Goal: Information Seeking & Learning: Learn about a topic

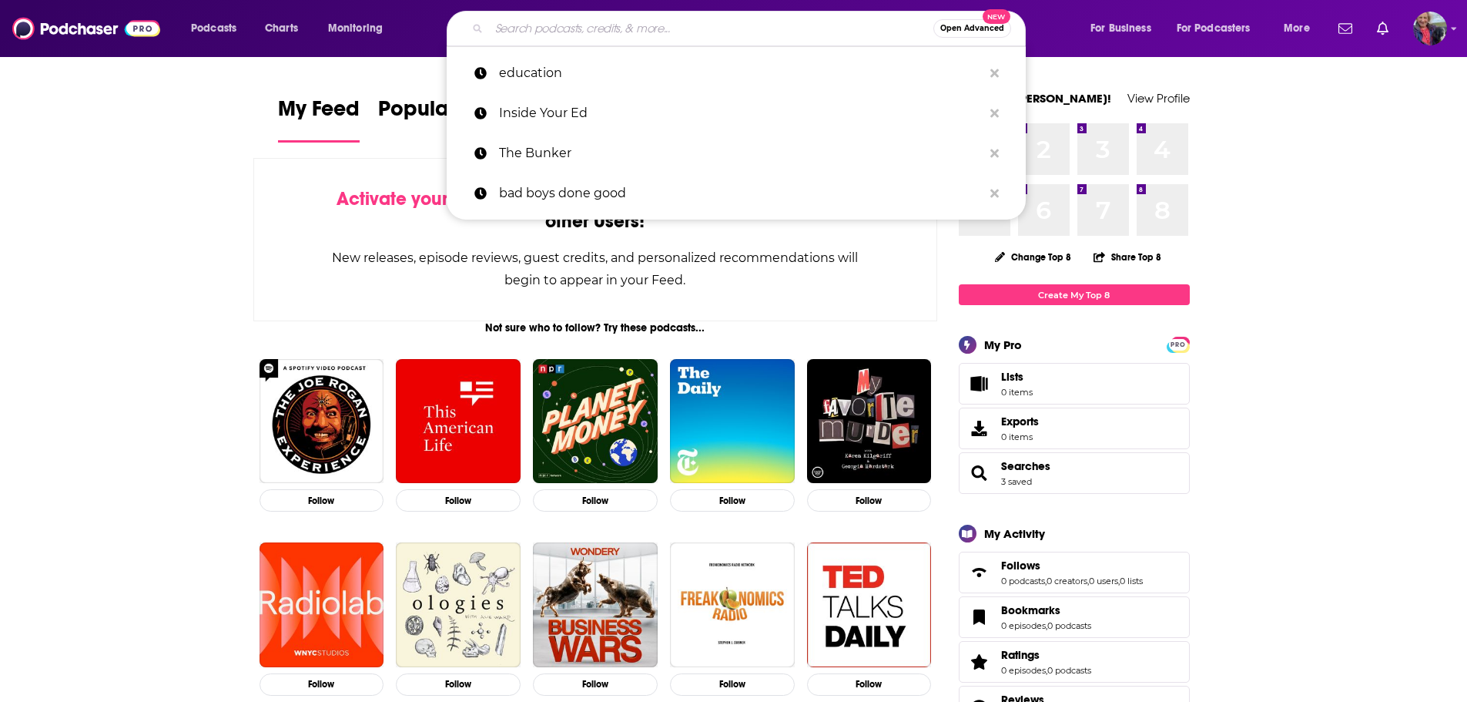
click at [509, 20] on input "Search podcasts, credits, & more..." at bounding box center [711, 28] width 444 height 25
paste input "New Enlightenment"
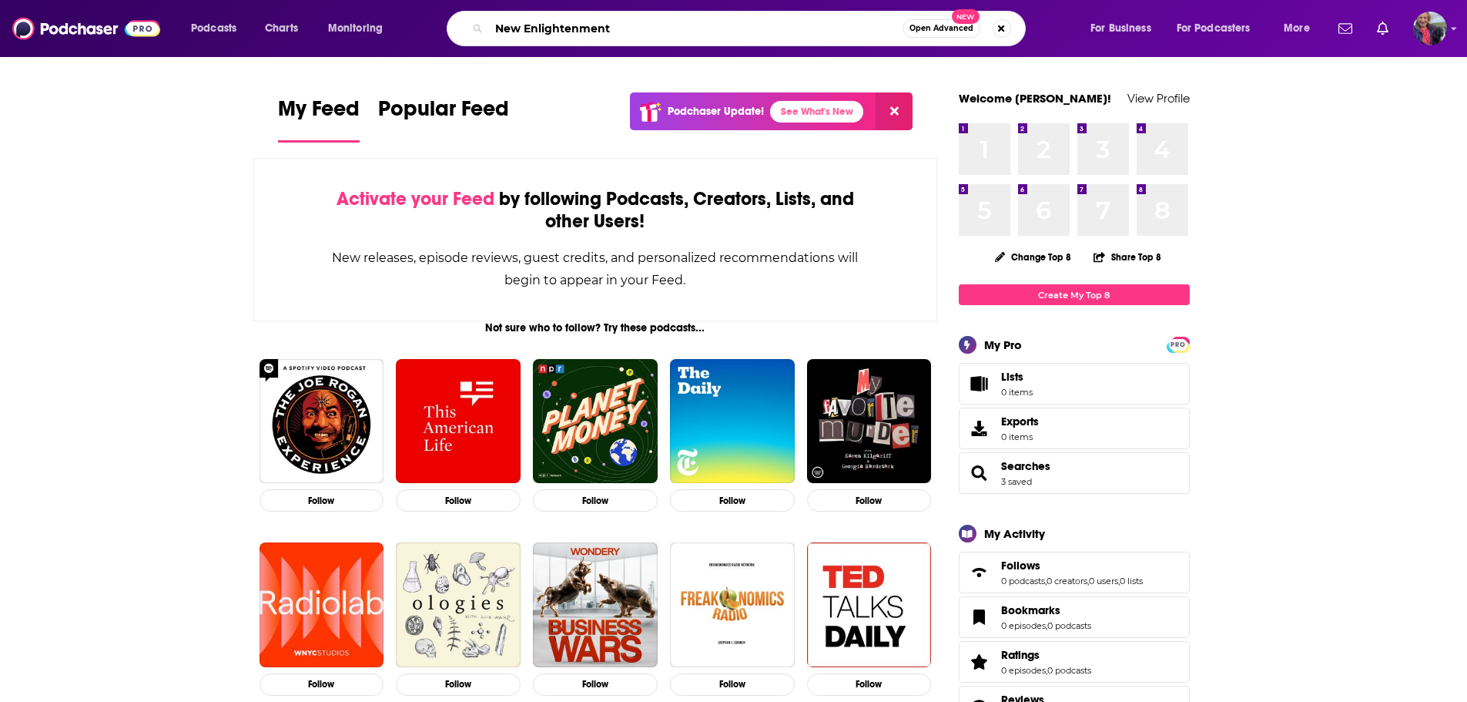
type input "New Enlightenment"
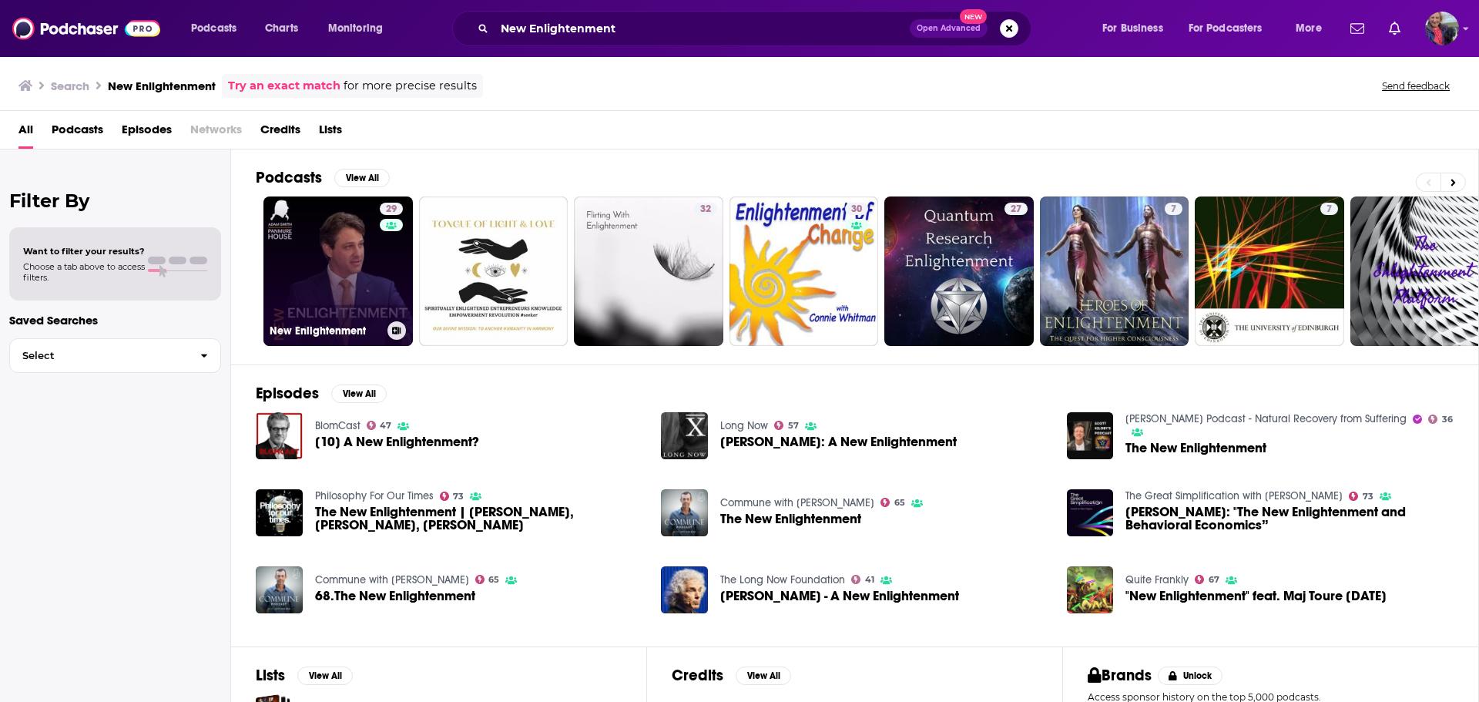
click at [318, 269] on link "29 New Enlightenment" at bounding box center [337, 270] width 149 height 149
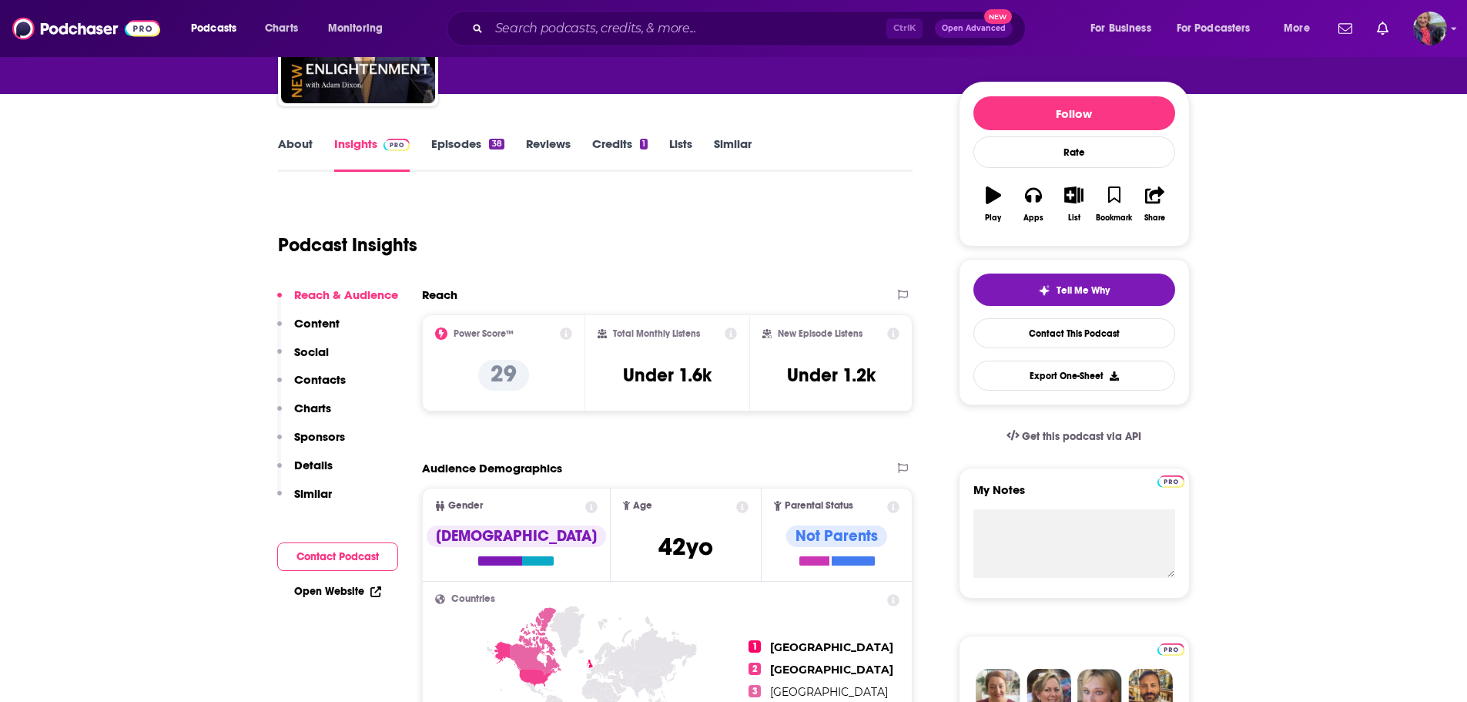
scroll to position [154, 0]
